Goal: Task Accomplishment & Management: Use online tool/utility

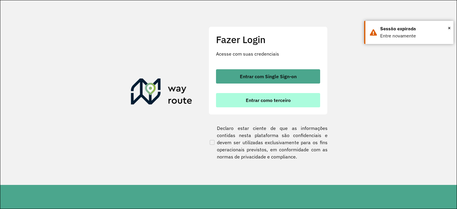
click at [265, 104] on button "Entrar como terceiro" at bounding box center [268, 100] width 104 height 14
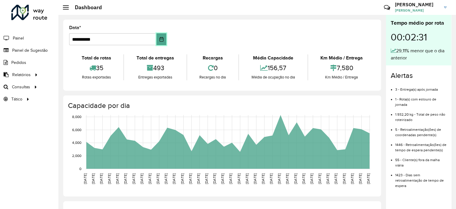
click at [160, 39] on icon "Choose Date" at bounding box center [161, 39] width 4 height 5
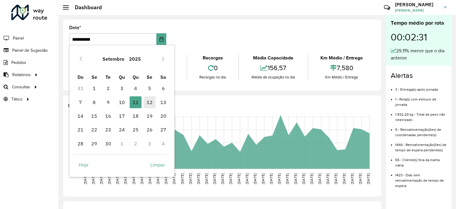
click at [151, 101] on span "12" at bounding box center [150, 102] width 12 height 12
type input "**********"
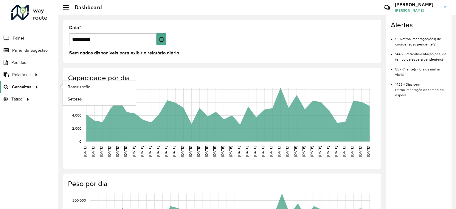
click at [28, 85] on span "Consultas" at bounding box center [21, 87] width 19 height 6
click at [77, 84] on span "Roteirização" at bounding box center [80, 87] width 24 height 6
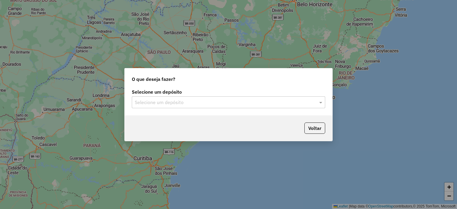
click at [236, 104] on input "text" at bounding box center [223, 102] width 176 height 7
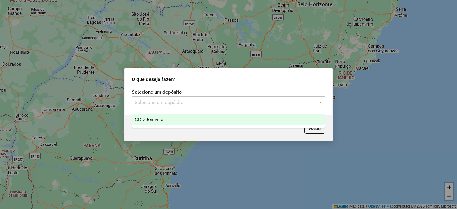
click at [226, 120] on div "CDD Joinville" at bounding box center [228, 120] width 193 height 10
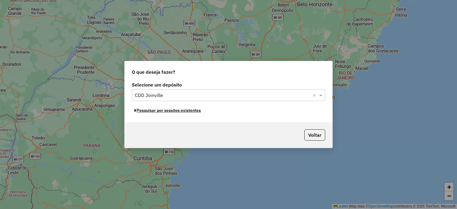
click at [192, 110] on button "Pesquisar por sessões existentes" at bounding box center [168, 110] width 72 height 9
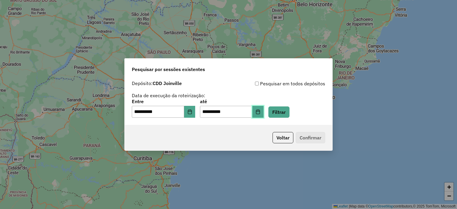
click at [260, 111] on button "Choose Date" at bounding box center [257, 112] width 11 height 12
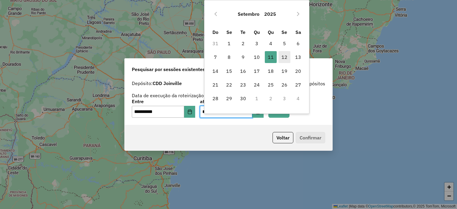
click at [280, 57] on span "12" at bounding box center [285, 57] width 12 height 12
type input "**********"
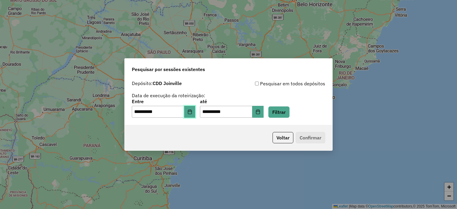
click at [194, 108] on button "Choose Date" at bounding box center [189, 112] width 11 height 12
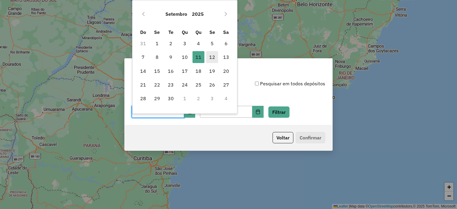
click at [213, 59] on span "12" at bounding box center [212, 57] width 12 height 12
type input "**********"
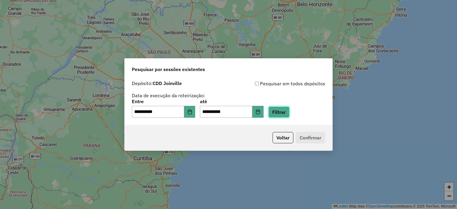
click at [286, 113] on button "Filtrar" at bounding box center [279, 112] width 21 height 11
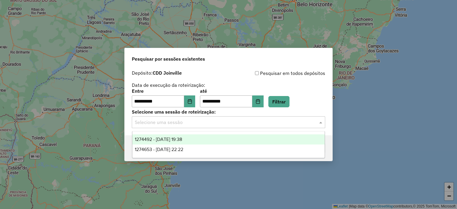
click at [284, 126] on div "Selecione uma sessão" at bounding box center [229, 122] width 194 height 12
click at [278, 141] on div "1274492 - 12/09/2025 19:38" at bounding box center [228, 140] width 193 height 10
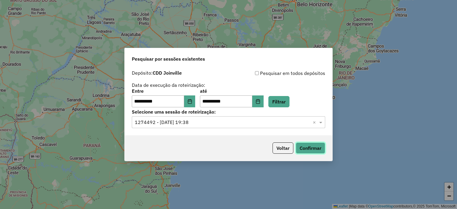
click at [305, 145] on button "Confirmar" at bounding box center [310, 148] width 29 height 11
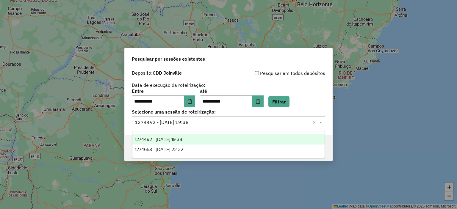
click at [250, 119] on input "text" at bounding box center [223, 122] width 176 height 7
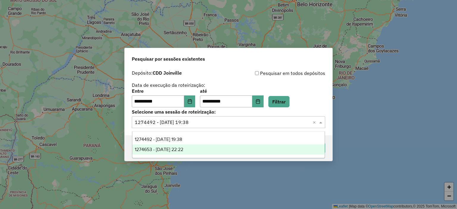
click at [246, 147] on div "1274653 - 12/09/2025 22:22" at bounding box center [228, 150] width 193 height 10
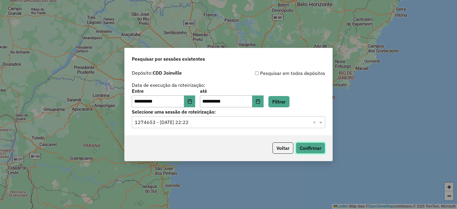
click at [312, 145] on button "Confirmar" at bounding box center [310, 148] width 29 height 11
click at [279, 151] on button "Voltar" at bounding box center [283, 148] width 21 height 11
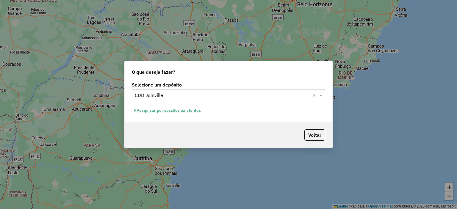
click at [195, 109] on button "Pesquisar por sessões existentes" at bounding box center [168, 110] width 72 height 9
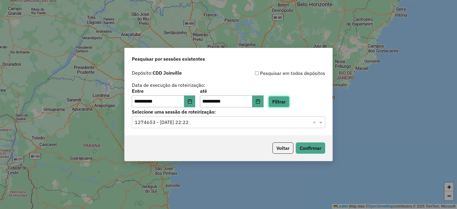
click at [287, 102] on button "Filtrar" at bounding box center [279, 101] width 21 height 11
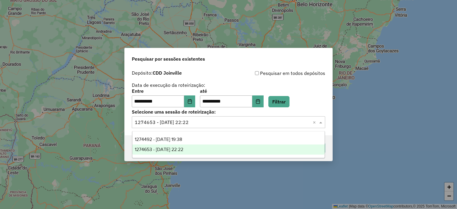
click at [259, 125] on input "text" at bounding box center [223, 122] width 176 height 7
click at [271, 152] on div "1274653 - 12/09/2025 22:22" at bounding box center [228, 150] width 193 height 10
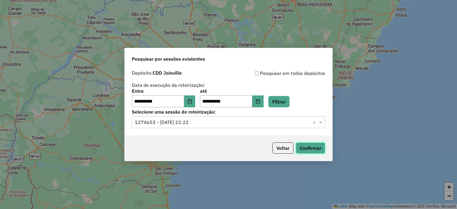
click at [300, 148] on button "Confirmar" at bounding box center [310, 148] width 29 height 11
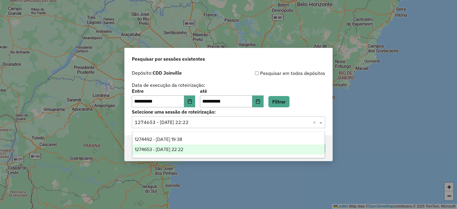
click at [239, 125] on input "text" at bounding box center [223, 122] width 176 height 7
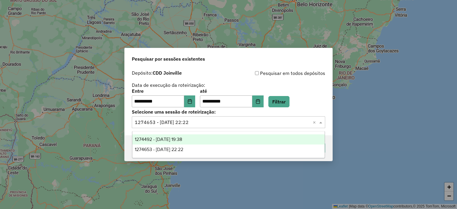
click at [233, 143] on div "1274492 - 12/09/2025 19:38" at bounding box center [228, 140] width 193 height 10
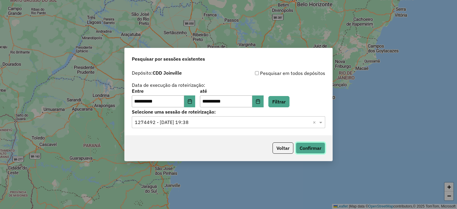
click at [311, 150] on button "Confirmar" at bounding box center [310, 148] width 29 height 11
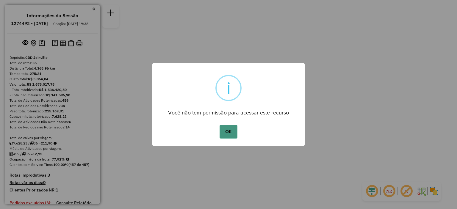
click at [227, 133] on button "OK" at bounding box center [229, 132] width 18 height 14
click at [230, 135] on button "OK" at bounding box center [229, 132] width 18 height 14
click at [232, 133] on button "OK" at bounding box center [229, 132] width 18 height 14
click at [222, 128] on button "OK" at bounding box center [229, 132] width 18 height 14
